Goal: Find specific page/section: Find specific page/section

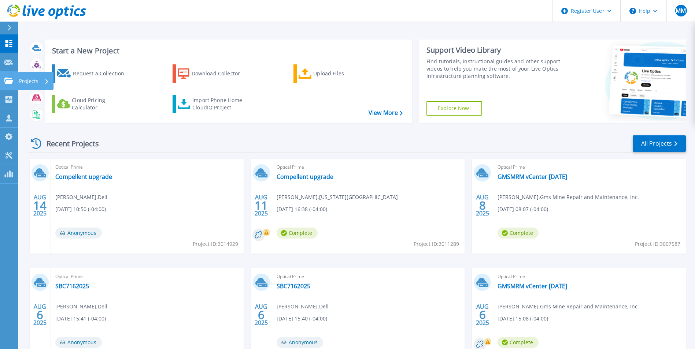
click at [8, 77] on link "Projects Projects" at bounding box center [9, 81] width 18 height 19
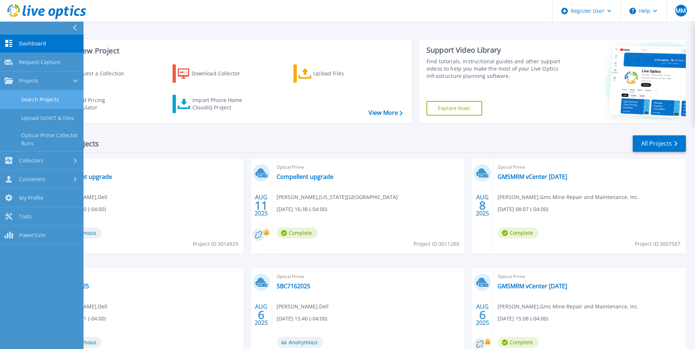
click at [39, 98] on link "Search Projects" at bounding box center [41, 99] width 83 height 19
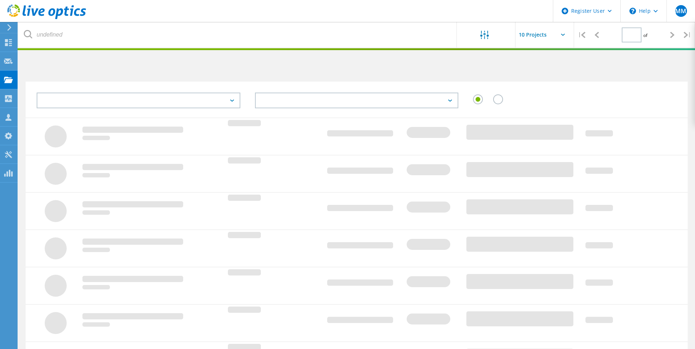
type input "1"
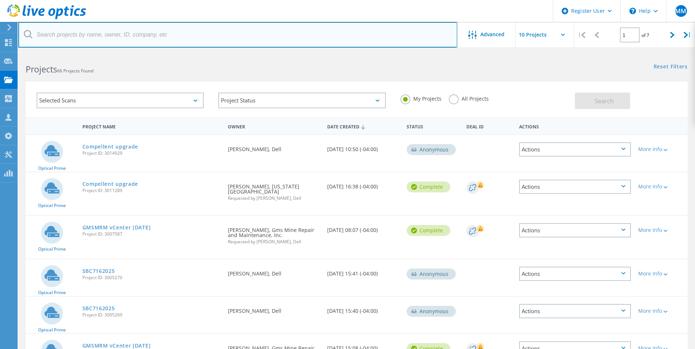
click at [145, 33] on input "text" at bounding box center [237, 35] width 439 height 26
type input "m"
click at [175, 37] on input "text" at bounding box center [237, 35] width 439 height 26
paste input "mhamilton@harford.edu"
type input "mhamilton@harford.edu"
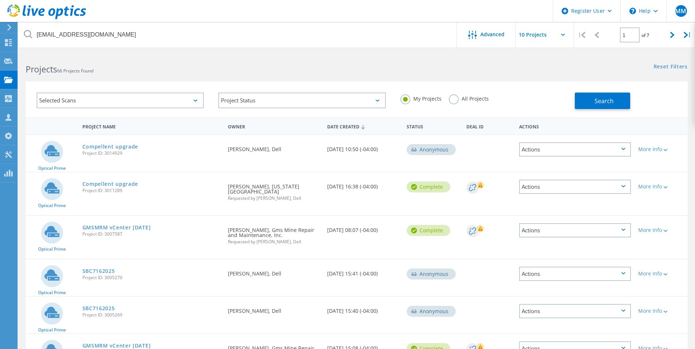
click at [454, 98] on label "All Projects" at bounding box center [469, 97] width 40 height 7
click at [0, 0] on input "All Projects" at bounding box center [0, 0] width 0 height 0
click at [586, 100] on button "Search" at bounding box center [602, 101] width 55 height 16
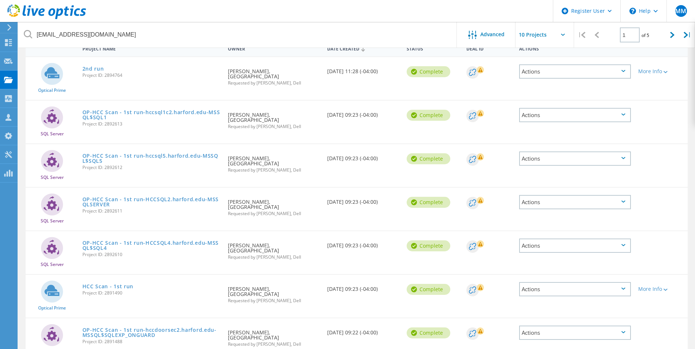
scroll to position [67, 0]
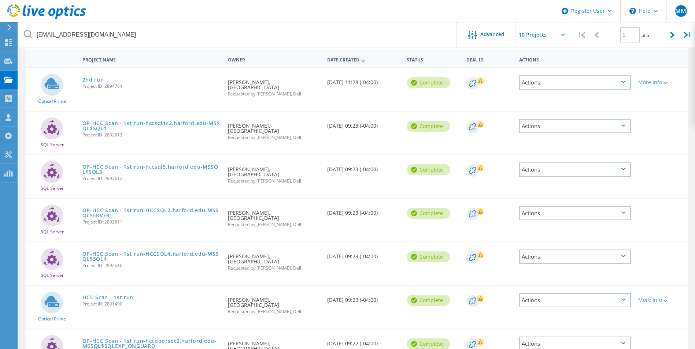
click at [90, 81] on link "2nd run" at bounding box center [93, 79] width 22 height 5
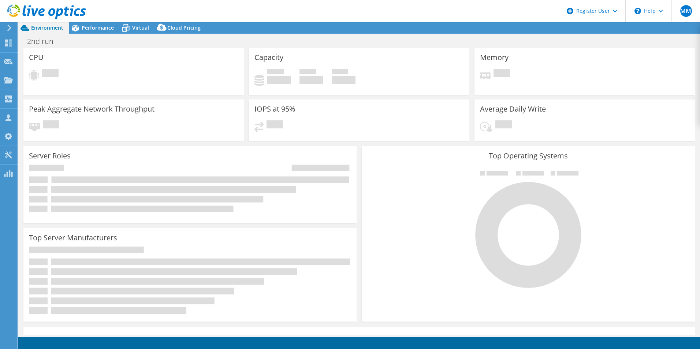
select select "USD"
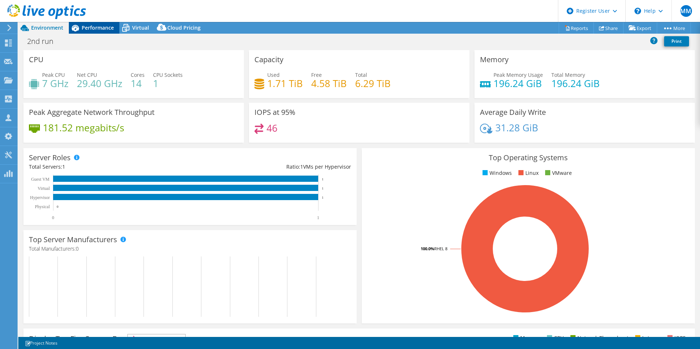
click at [101, 30] on span "Performance" at bounding box center [98, 27] width 32 height 7
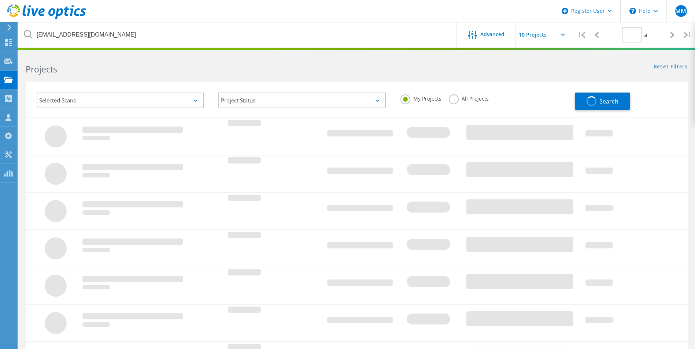
type input "1"
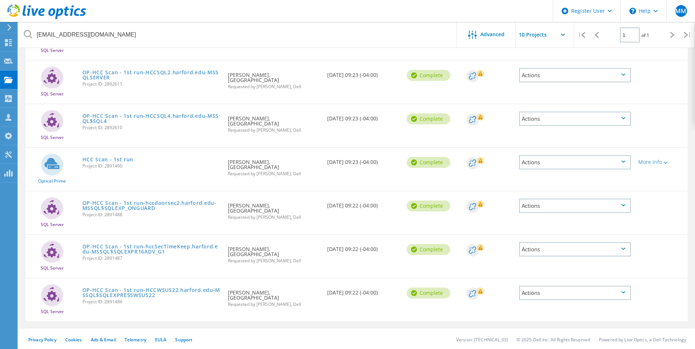
scroll to position [207, 0]
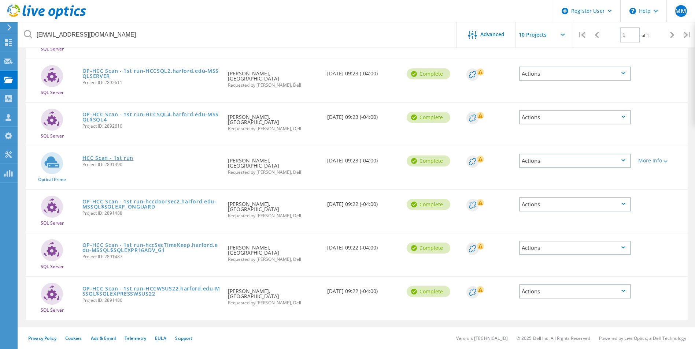
click at [120, 157] on link "HCC Scan - 1st run" at bounding box center [107, 158] width 51 height 5
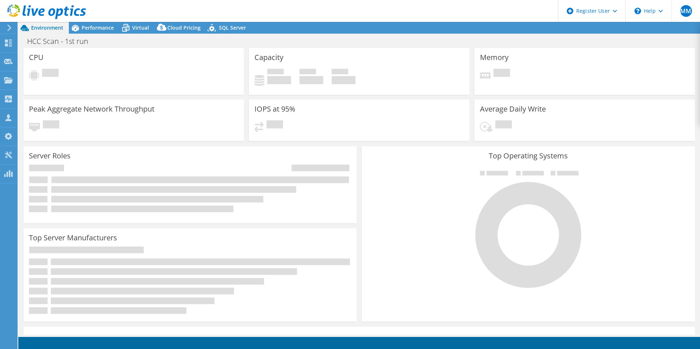
select select "USD"
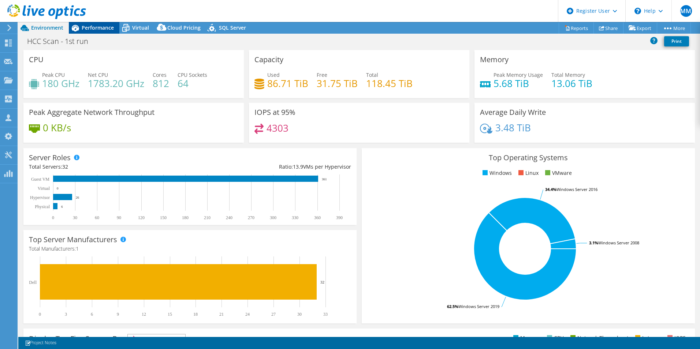
click at [109, 30] on span "Performance" at bounding box center [98, 27] width 32 height 7
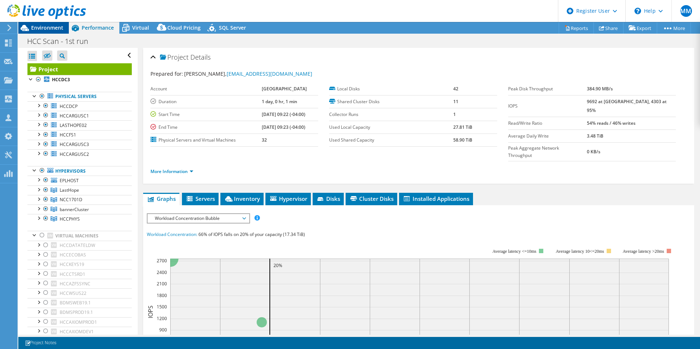
click at [51, 31] on div "Environment" at bounding box center [43, 28] width 51 height 12
